Goal: Navigation & Orientation: Find specific page/section

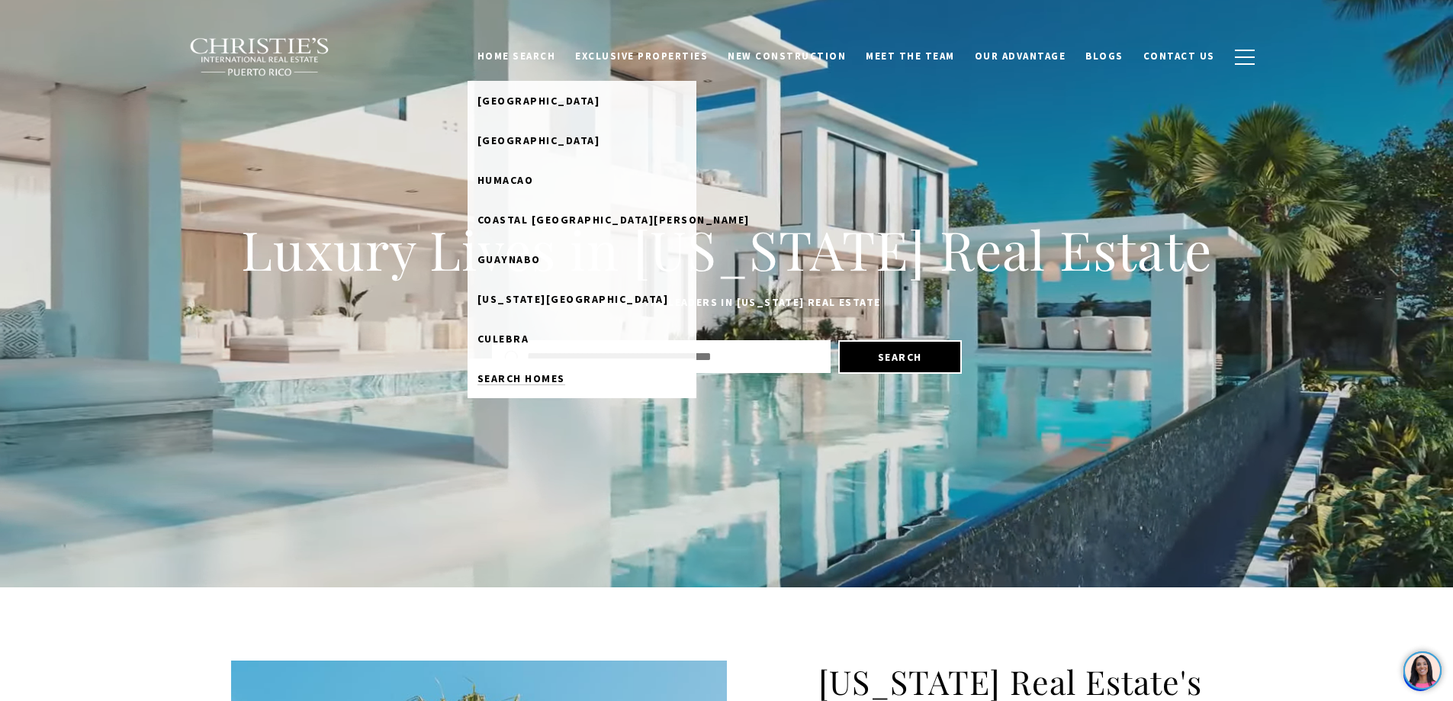
click at [527, 378] on span "Search Homes" at bounding box center [521, 378] width 88 height 14
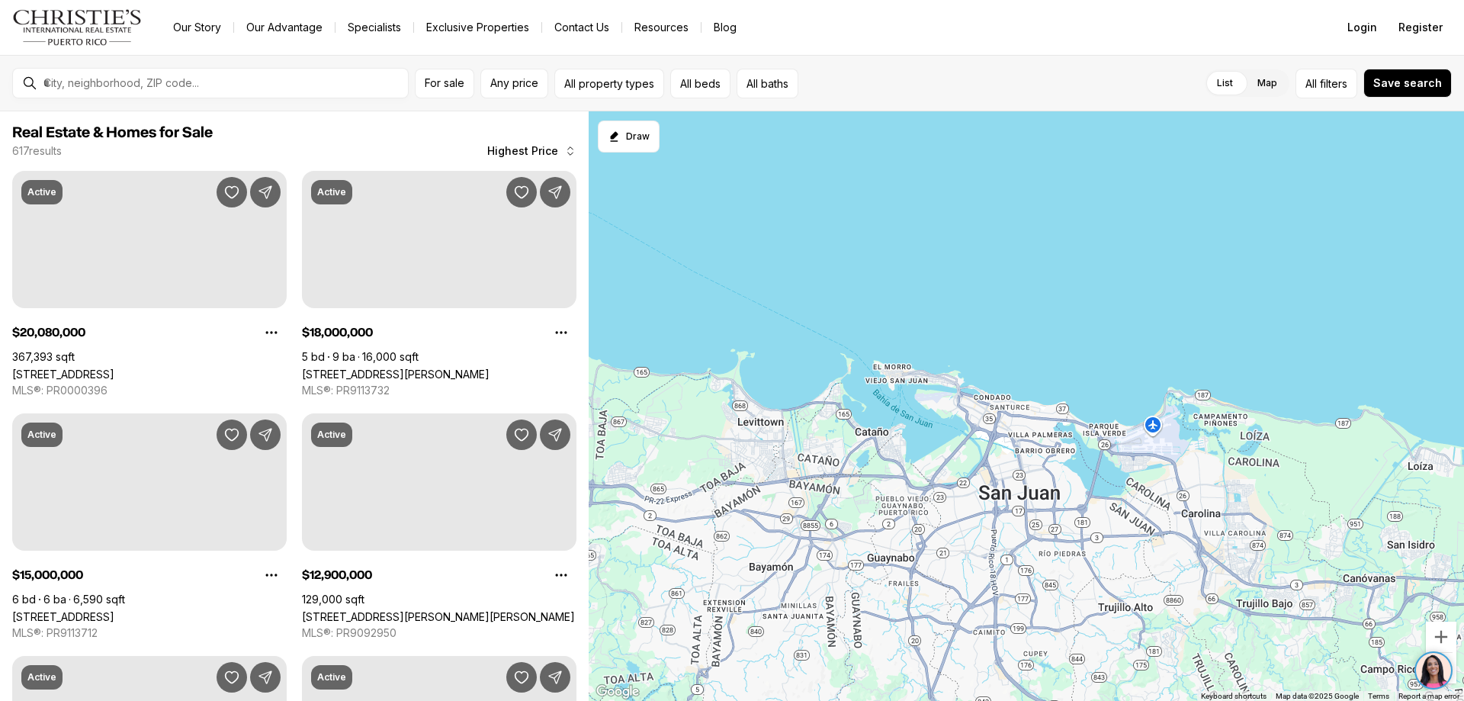
click at [567, 150] on icon "button" at bounding box center [570, 151] width 12 height 12
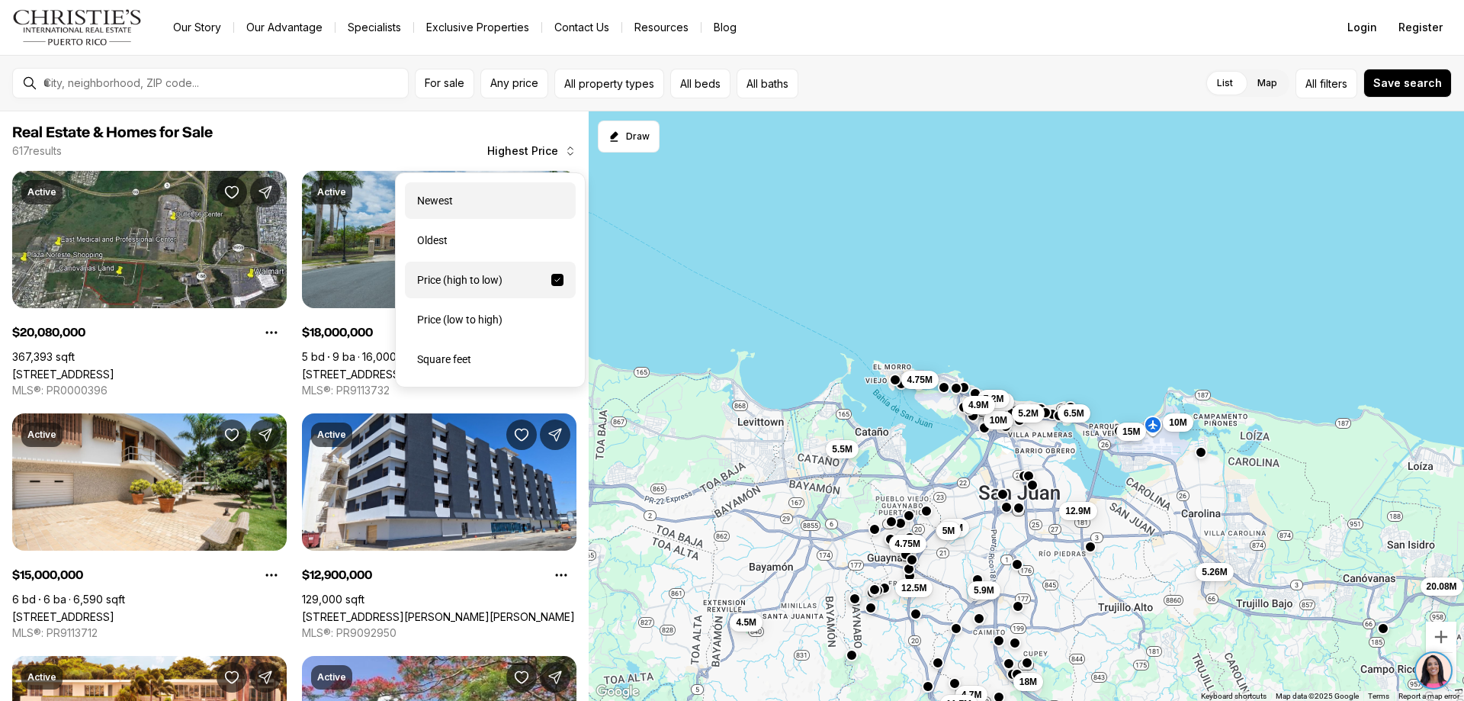
click at [442, 197] on div "Newest" at bounding box center [490, 200] width 171 height 37
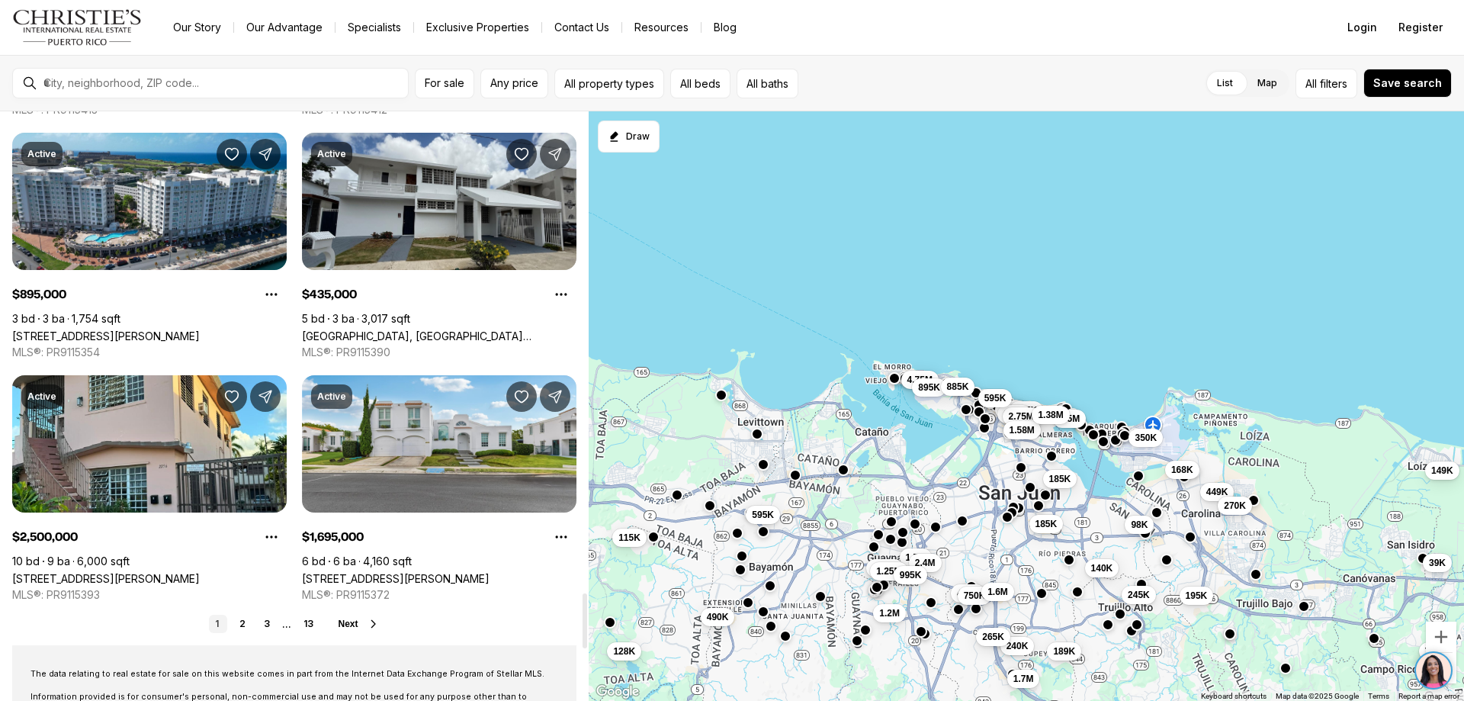
scroll to position [5415, 0]
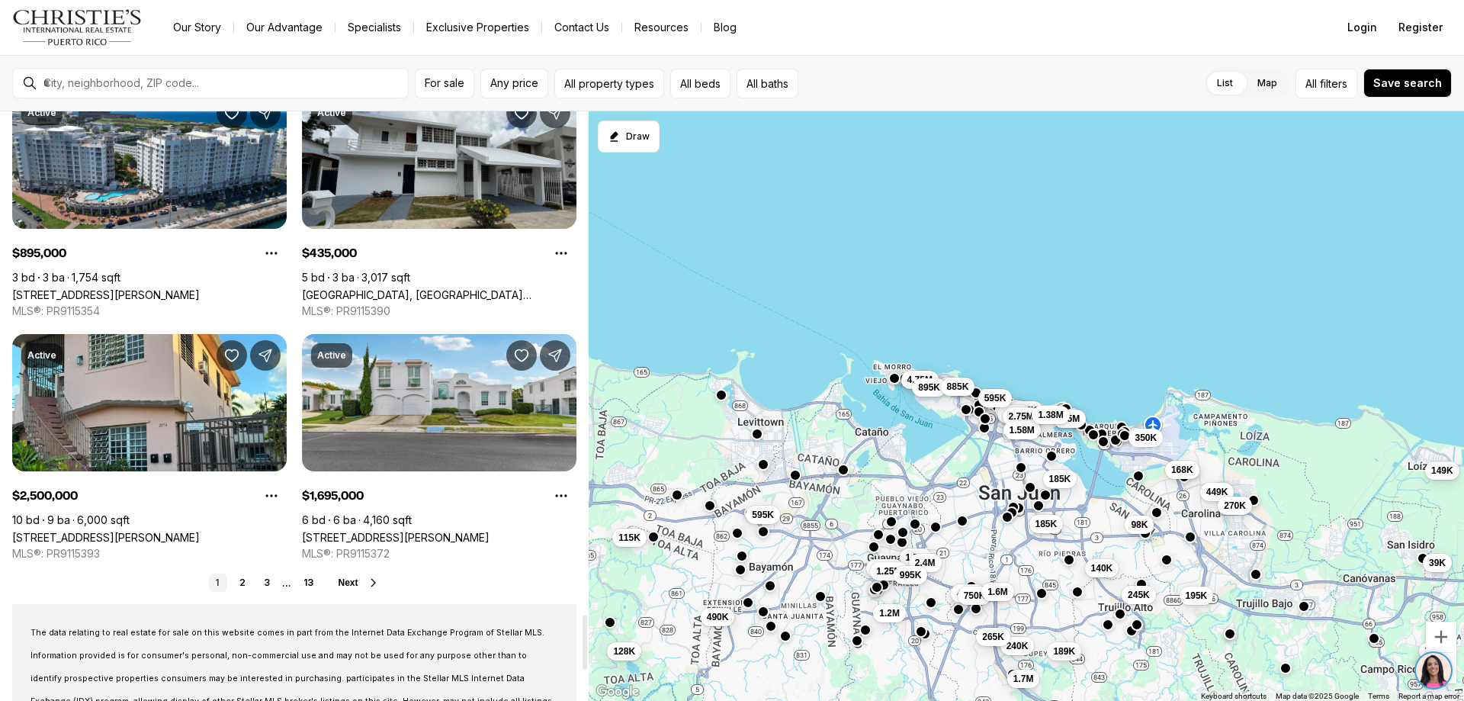
drag, startPoint x: 586, startPoint y: 120, endPoint x: 573, endPoint y: 622, distance: 502.0
click at [583, 622] on div at bounding box center [585, 642] width 5 height 55
click at [243, 579] on link "2" at bounding box center [242, 583] width 18 height 18
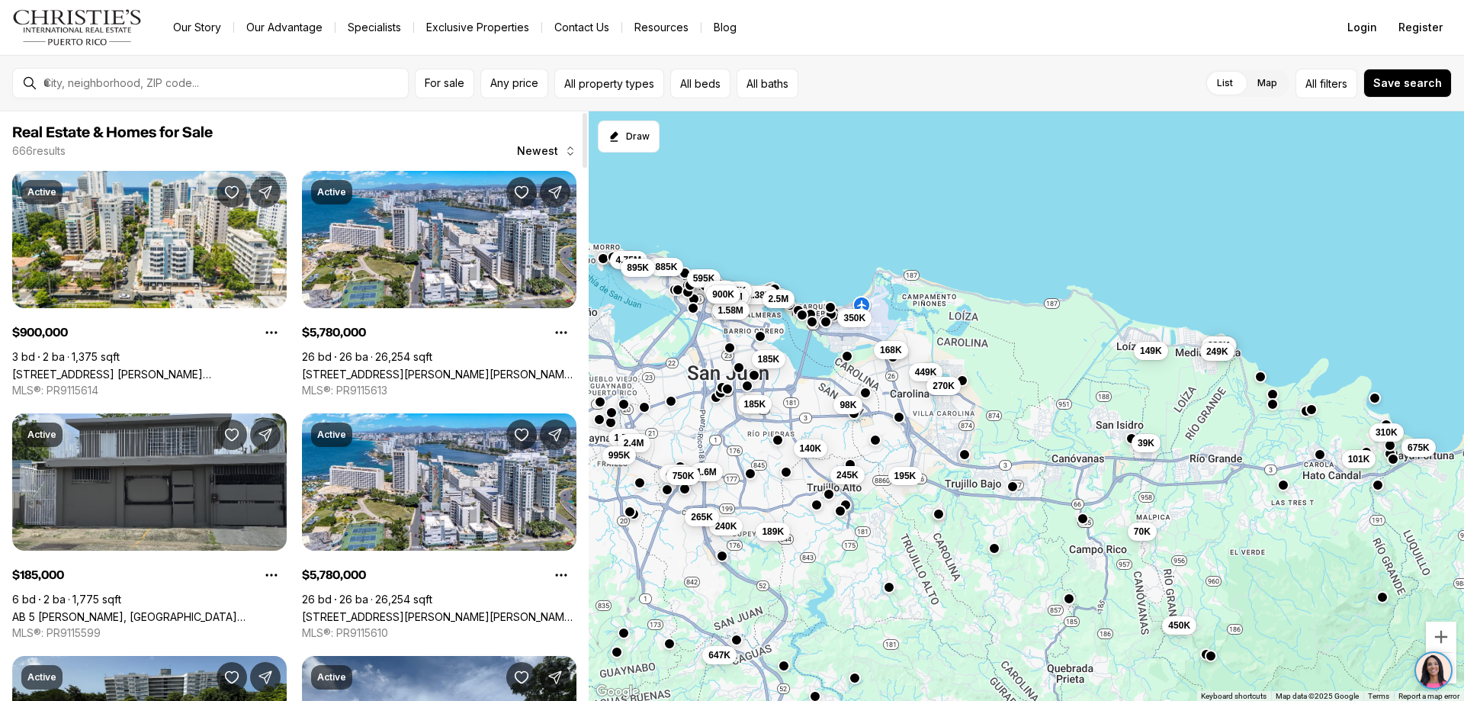
click at [585, 117] on div at bounding box center [585, 140] width 5 height 55
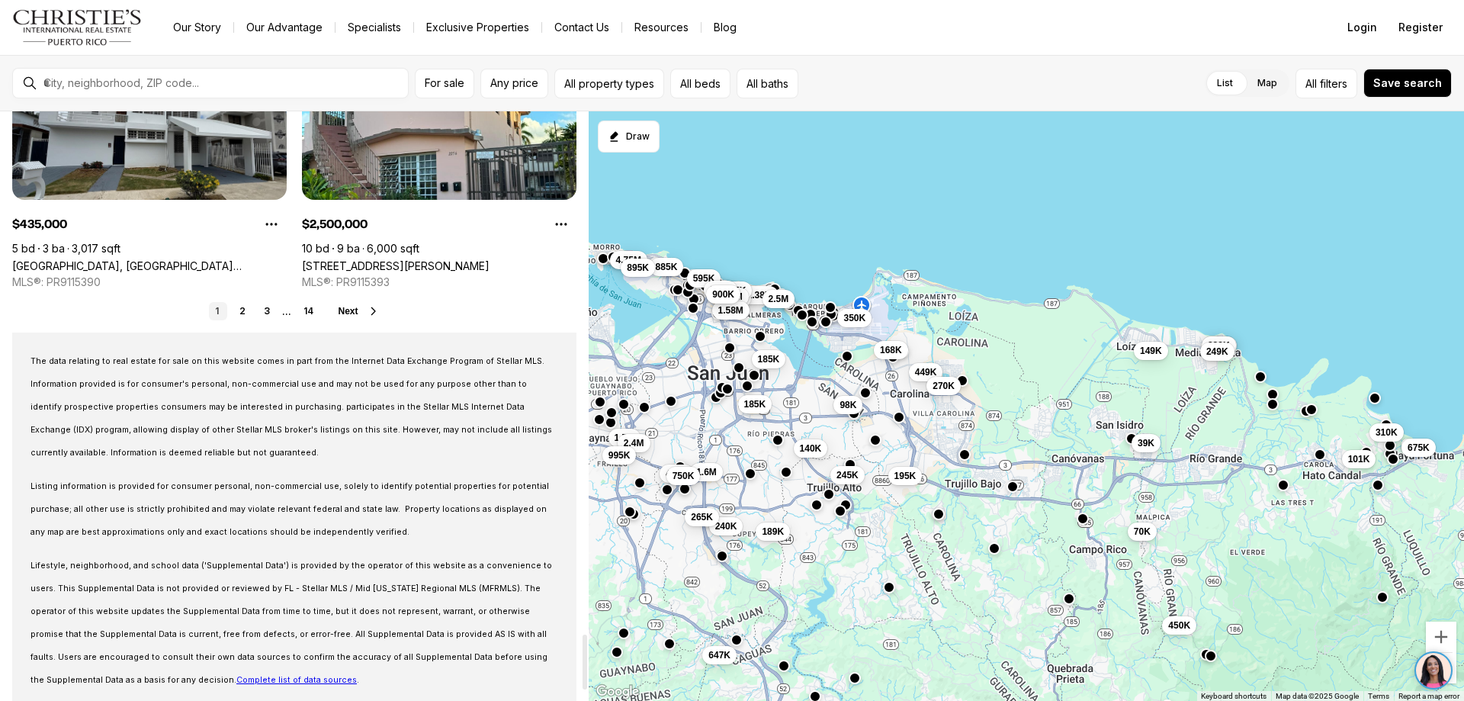
scroll to position [5739, 0]
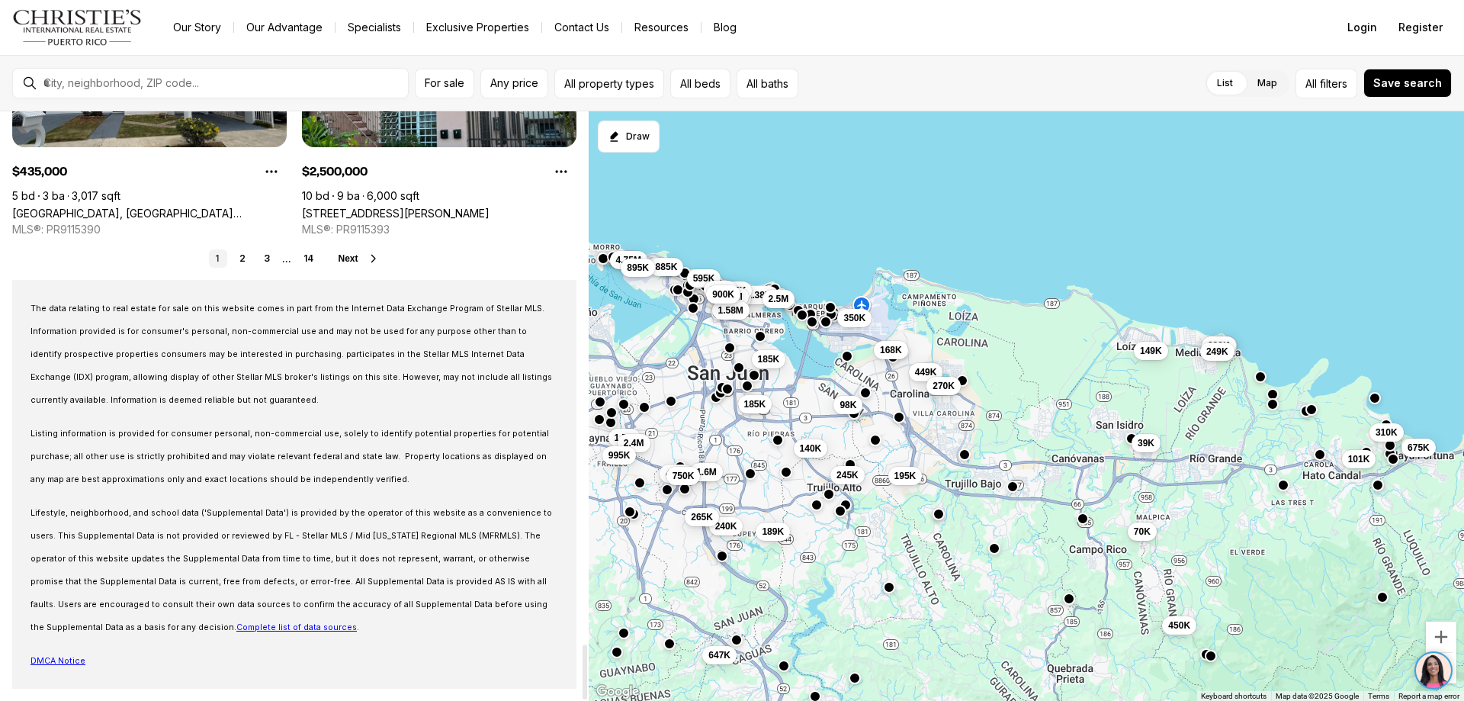
drag, startPoint x: 584, startPoint y: 121, endPoint x: 582, endPoint y: 700, distance: 578.9
click at [583, 699] on div at bounding box center [585, 671] width 5 height 55
click at [244, 252] on link "2" at bounding box center [242, 258] width 18 height 18
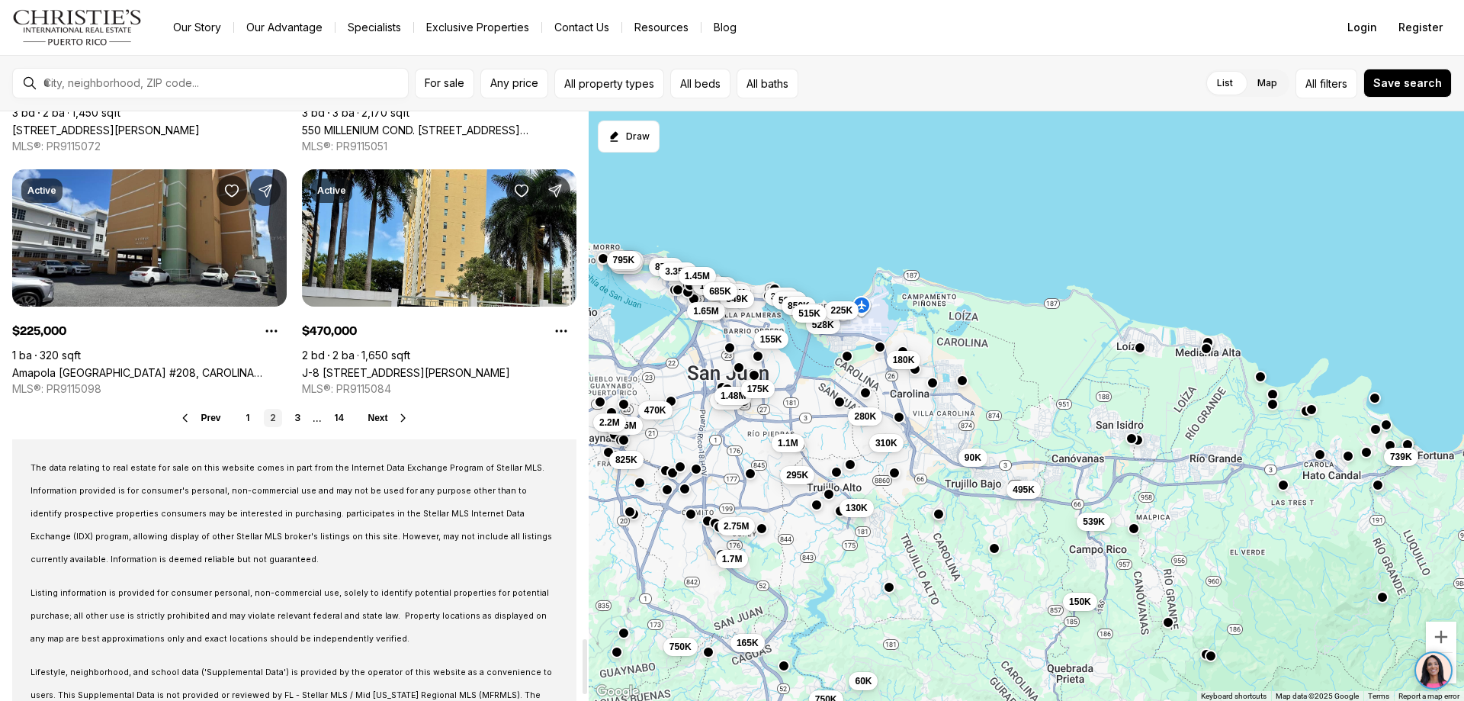
scroll to position [5679, 0]
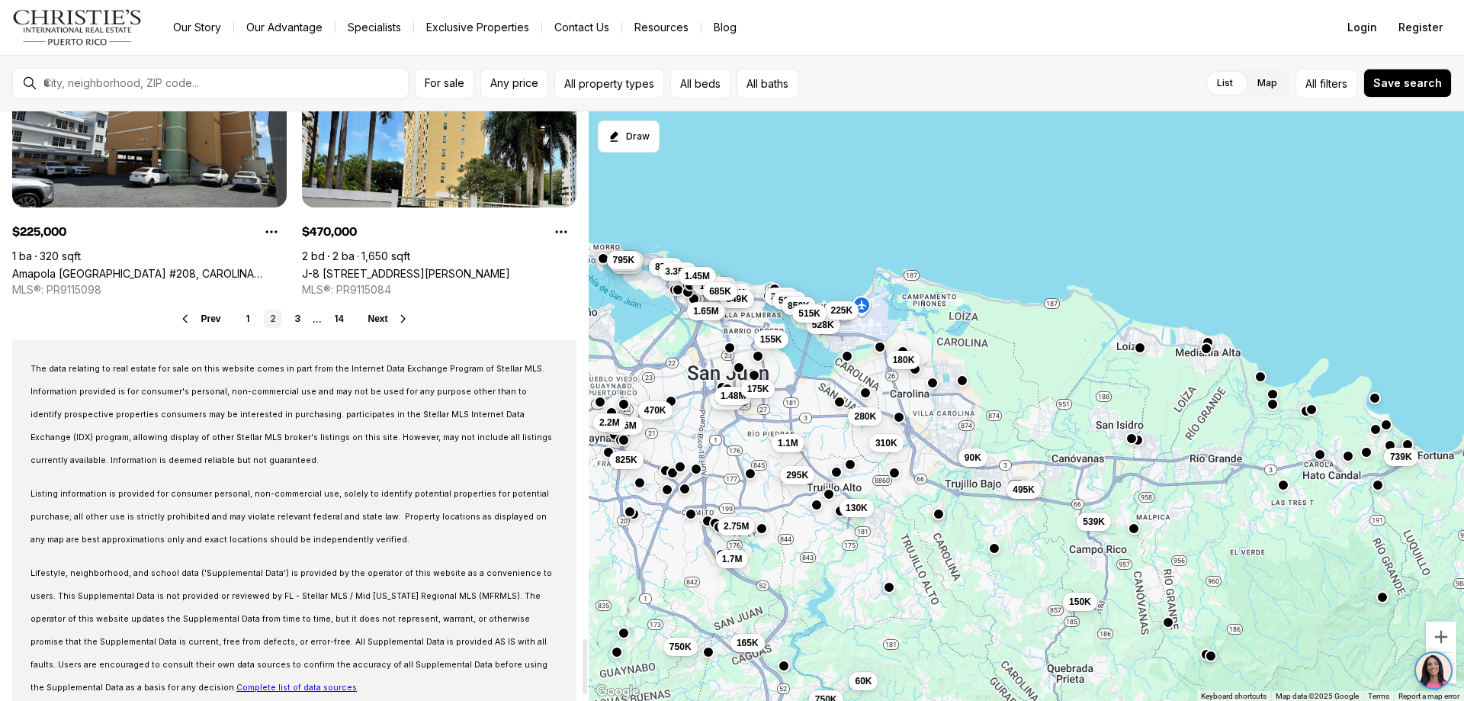
drag, startPoint x: 582, startPoint y: 117, endPoint x: 532, endPoint y: 644, distance: 528.6
click at [583, 644] on div at bounding box center [585, 666] width 5 height 55
